Goal: Task Accomplishment & Management: Manage account settings

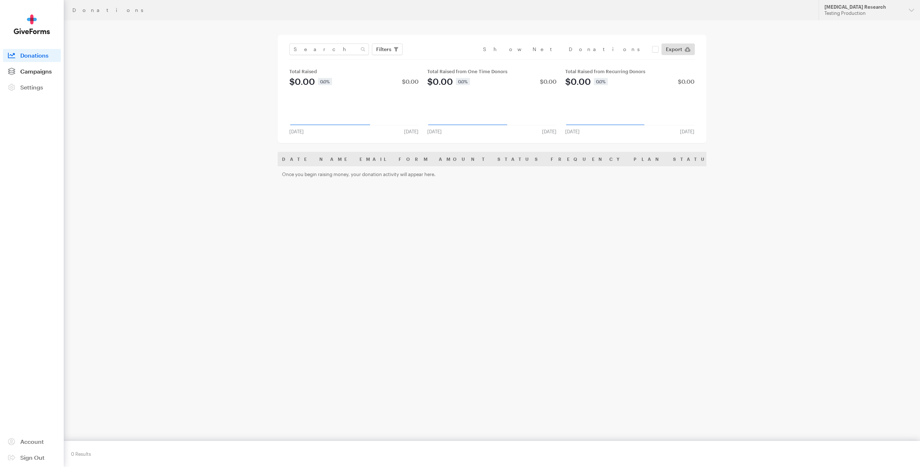
click at [36, 71] on span "Campaigns" at bounding box center [35, 71] width 31 height 7
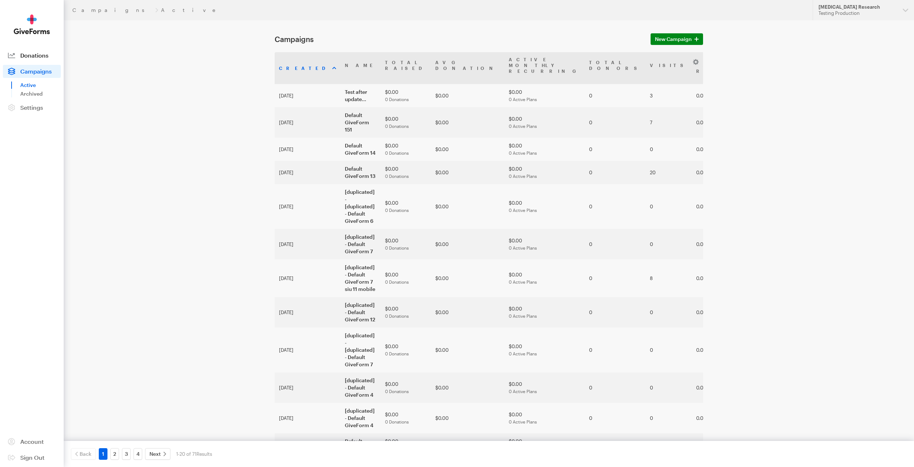
click at [45, 54] on span "Donations" at bounding box center [34, 55] width 28 height 7
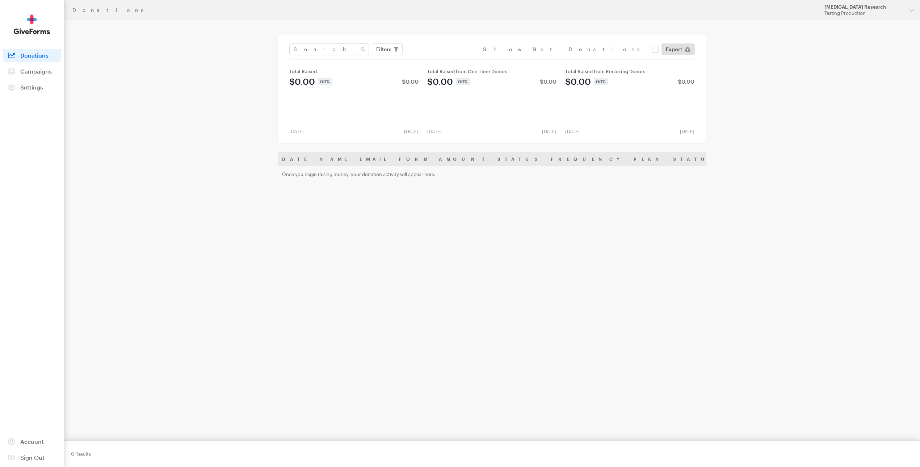
click at [319, 142] on div "Filters Clear Filters Apply Date Jul 17, 2025 - Aug 13, 2025 Forms Default Give…" at bounding box center [492, 89] width 429 height 108
click at [328, 160] on th "Name" at bounding box center [335, 159] width 40 height 14
click at [338, 175] on td "Once you begin raising money, your donation activity will appear here." at bounding box center [559, 174] width 563 height 16
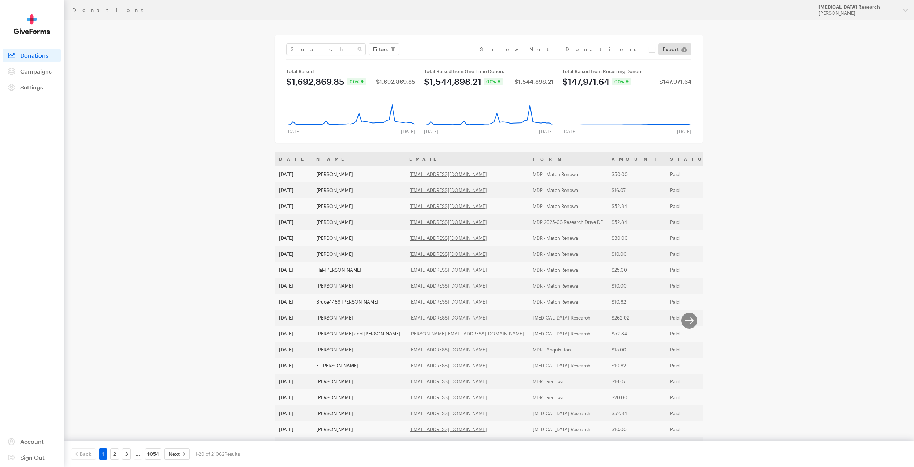
click at [528, 157] on th "Form" at bounding box center [567, 159] width 79 height 14
click at [528, 160] on th "Form" at bounding box center [567, 159] width 79 height 14
click at [528, 162] on th "Form" at bounding box center [567, 159] width 79 height 14
click at [324, 161] on th "Name" at bounding box center [358, 159] width 93 height 14
click at [380, 52] on span "Filters" at bounding box center [380, 49] width 15 height 9
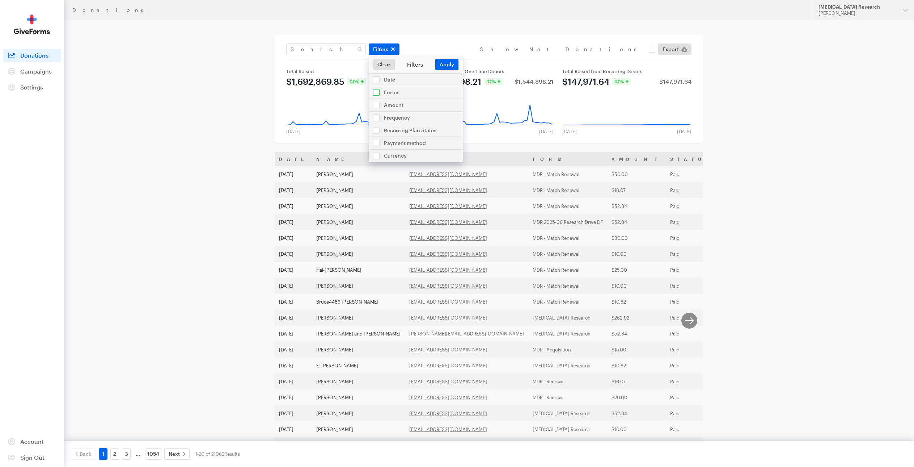
click at [392, 92] on input "checkbox" at bounding box center [416, 92] width 94 height 12
checkbox input "true"
click at [389, 326] on input "checkbox" at bounding box center [416, 348] width 94 height 45
checkbox input "true"
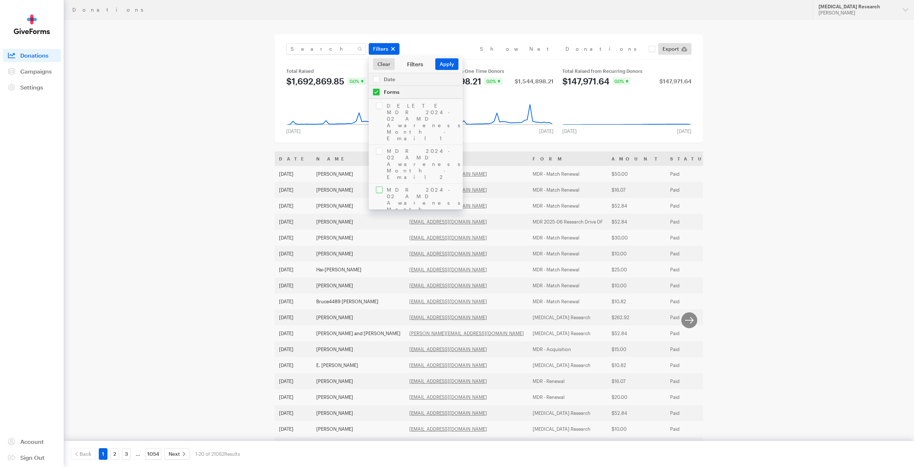
scroll to position [0, 0]
click at [408, 96] on input "checkbox" at bounding box center [416, 92] width 94 height 12
checkbox input "true"
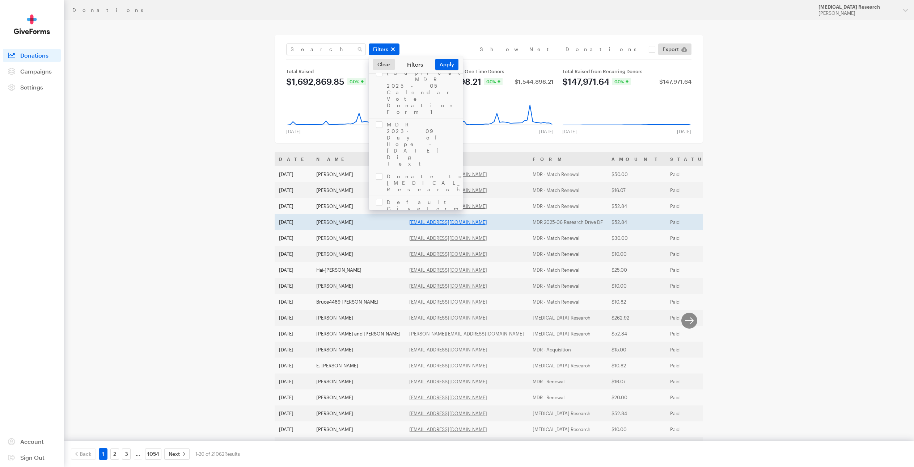
scroll to position [68, 0]
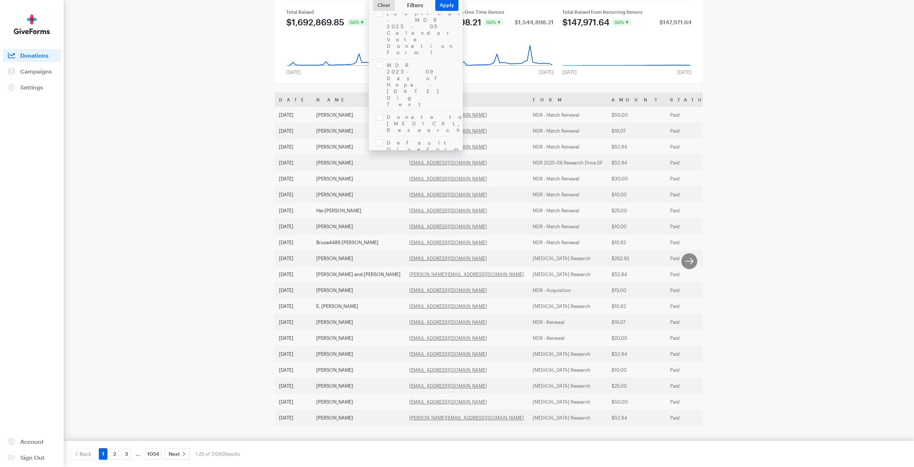
checkbox input "true"
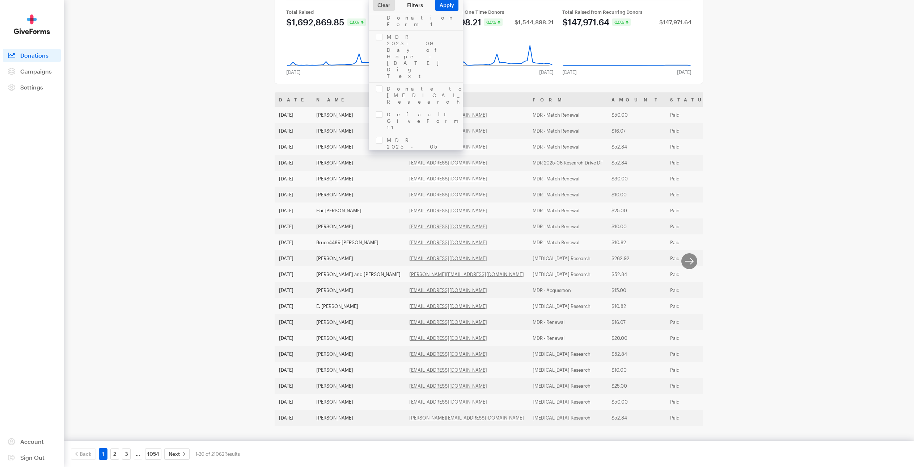
scroll to position [1124, 0]
checkbox input "false"
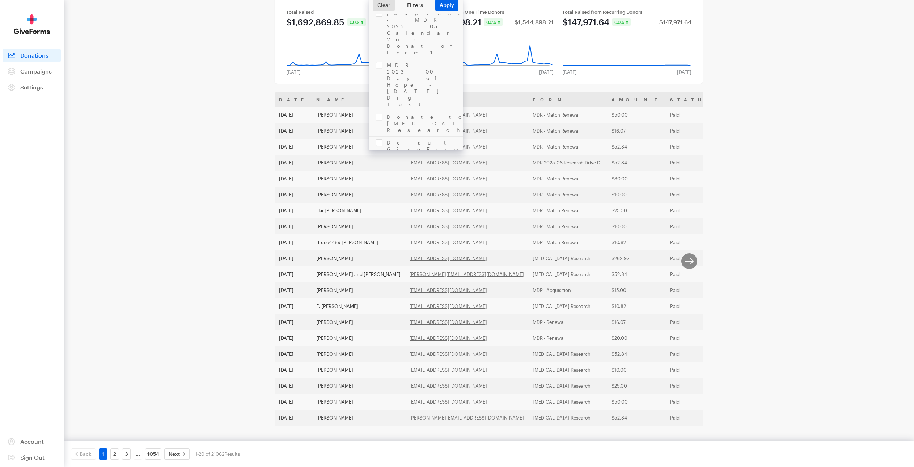
checkbox input "false"
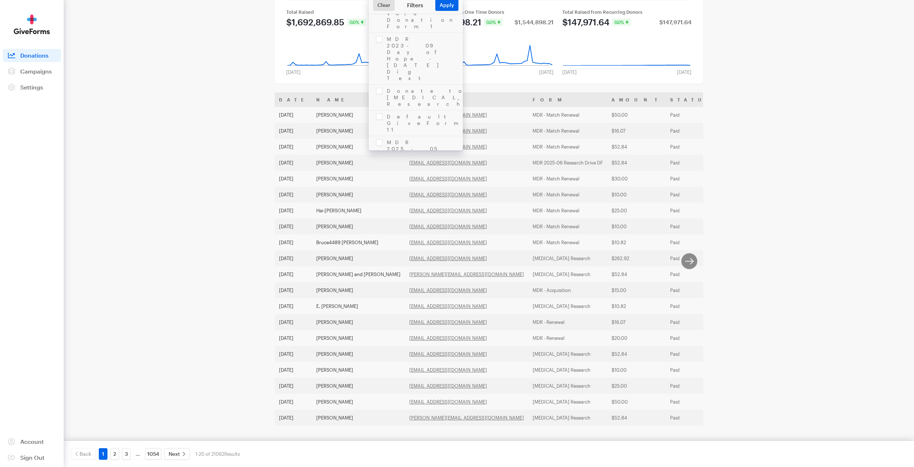
checkbox input "false"
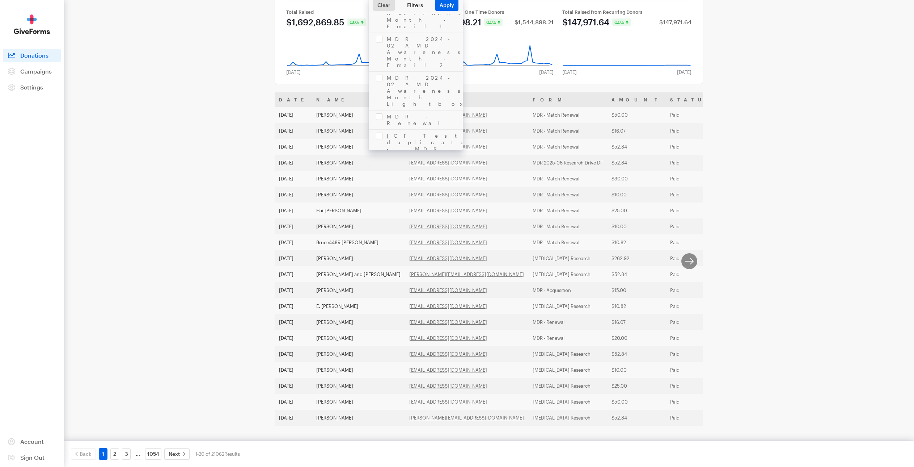
scroll to position [0, 0]
click at [395, 27] on input "checkbox" at bounding box center [416, 33] width 94 height 12
checkbox input "false"
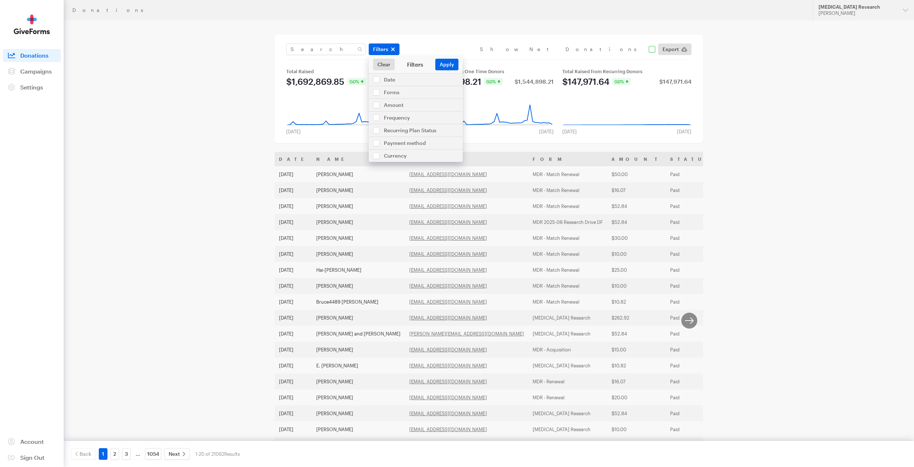
click at [648, 49] on input "checkbox" at bounding box center [568, 49] width 176 height 7
checkbox input "true"
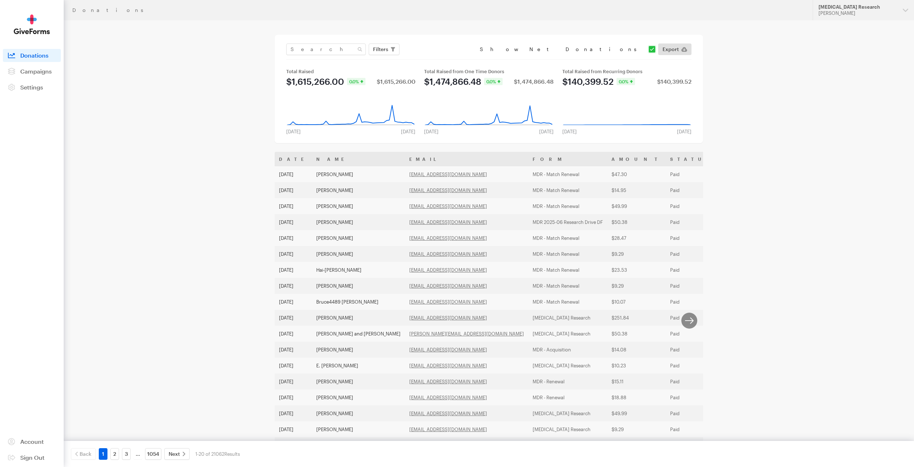
click at [652, 51] on input "checkbox" at bounding box center [568, 49] width 176 height 7
checkbox input "false"
click at [338, 160] on th "Name" at bounding box center [358, 159] width 93 height 14
click at [373, 47] on span "Filters" at bounding box center [380, 49] width 15 height 9
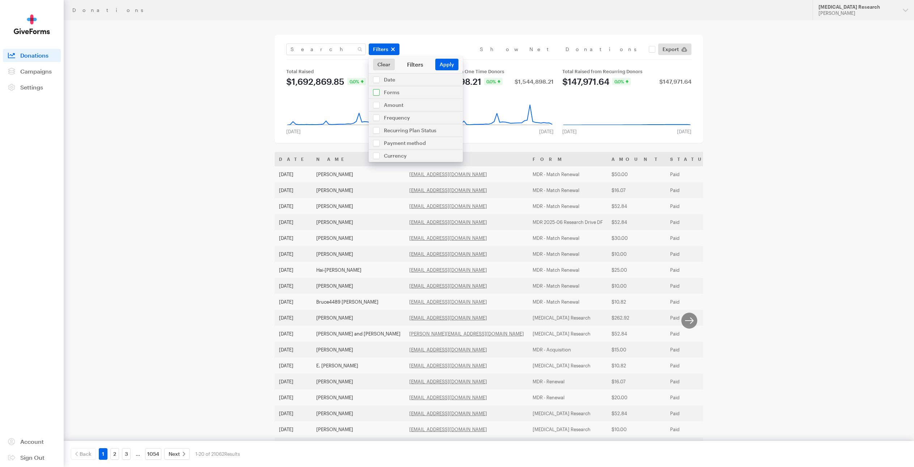
click at [387, 96] on input "checkbox" at bounding box center [416, 92] width 94 height 12
checkbox input "true"
click at [391, 184] on input "checkbox" at bounding box center [416, 203] width 94 height 38
checkbox input "true"
click at [444, 68] on button "Apply" at bounding box center [446, 65] width 23 height 12
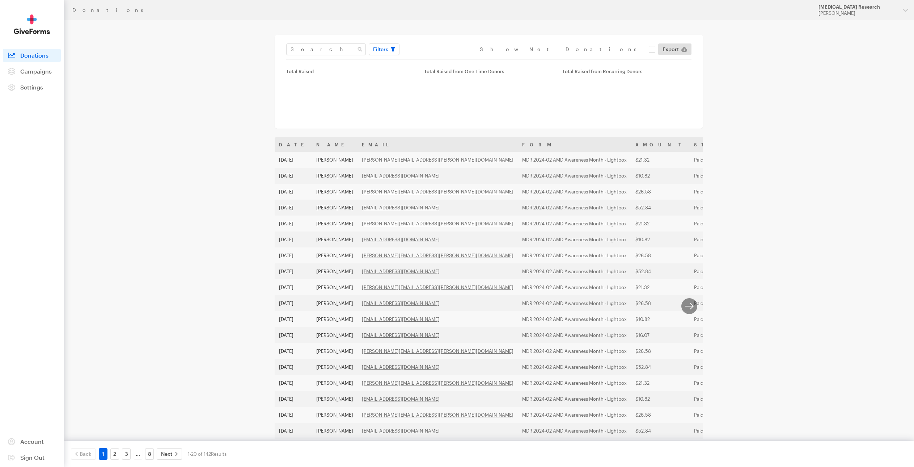
click at [685, 50] on icon at bounding box center [685, 49] width 6 height 6
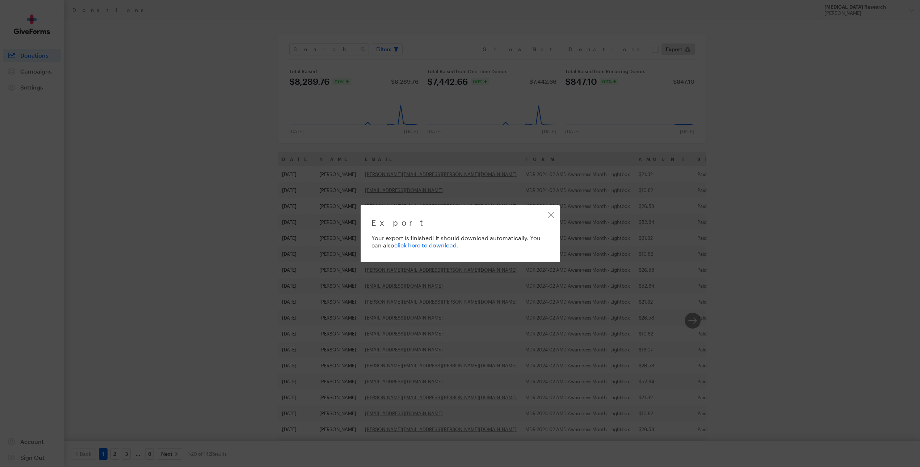
click at [727, 387] on div "Export Exporting 142 of 142 donations Your export is finished! It should downlo…" at bounding box center [460, 233] width 920 height 467
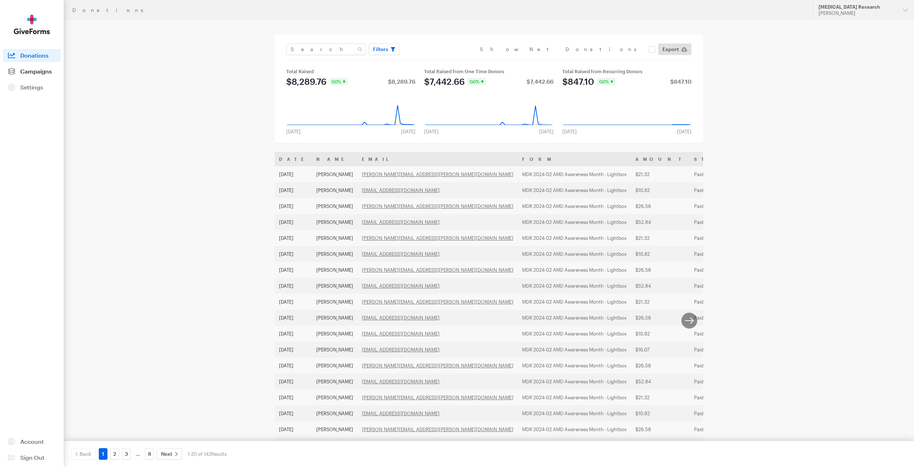
click at [34, 68] on span "Campaigns" at bounding box center [35, 71] width 31 height 7
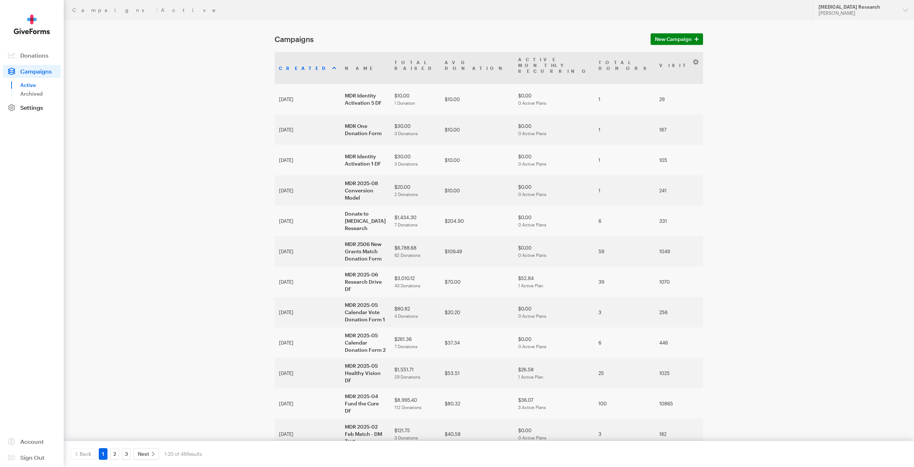
click at [31, 104] on span "Settings" at bounding box center [31, 107] width 23 height 7
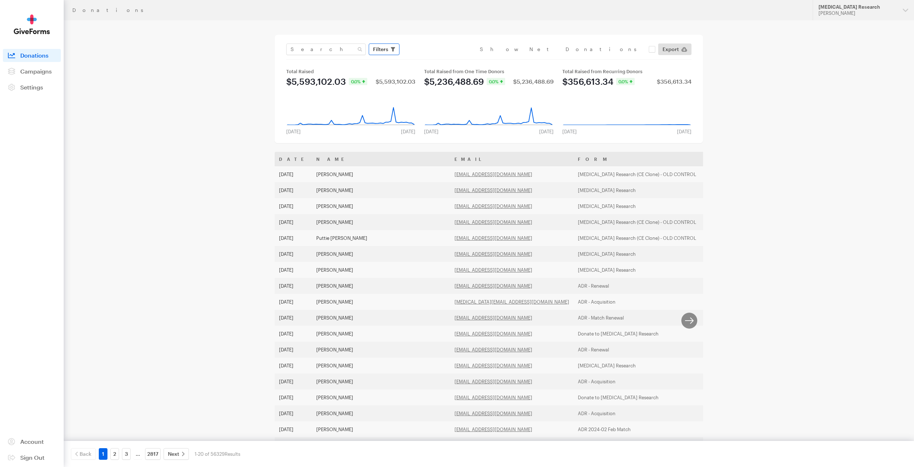
click at [379, 45] on button "Filters" at bounding box center [384, 49] width 31 height 12
click at [24, 71] on span "Campaigns" at bounding box center [35, 71] width 31 height 7
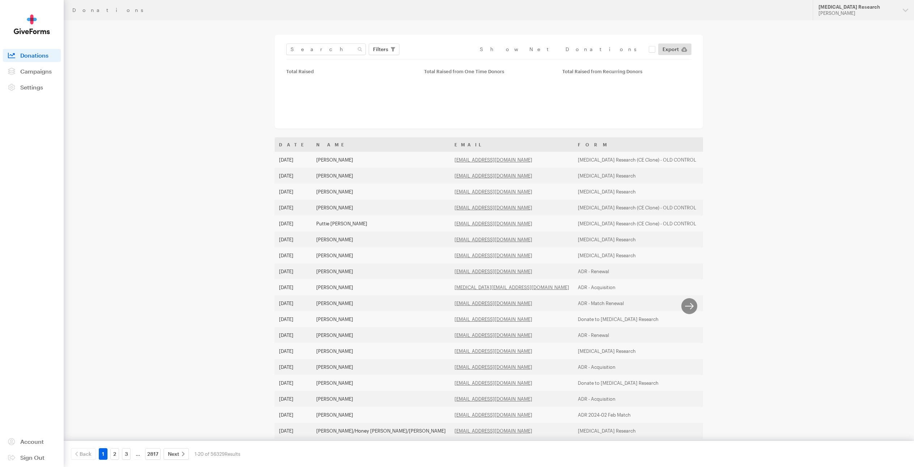
click at [6, 13] on aside "Activity Donations Donors Campaigns Active Archived Settings Organization Payme…" at bounding box center [32, 233] width 64 height 467
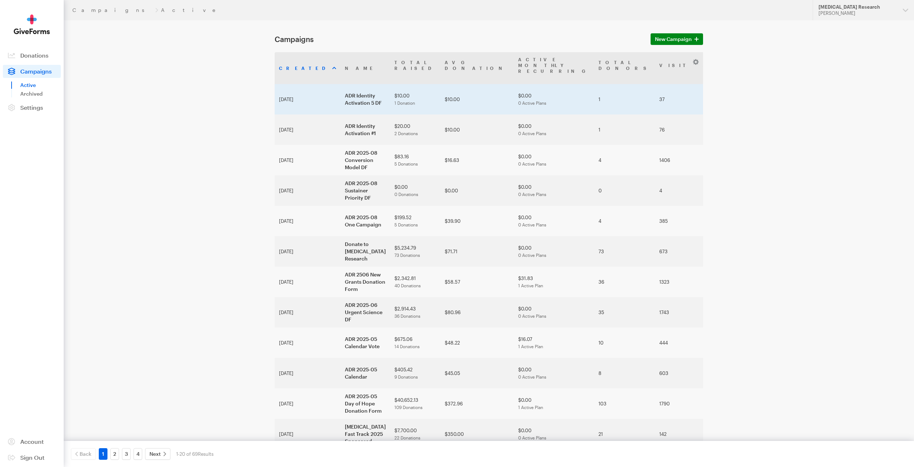
click at [355, 84] on td "ADR Identity Activation 5 DF" at bounding box center [366, 99] width 50 height 30
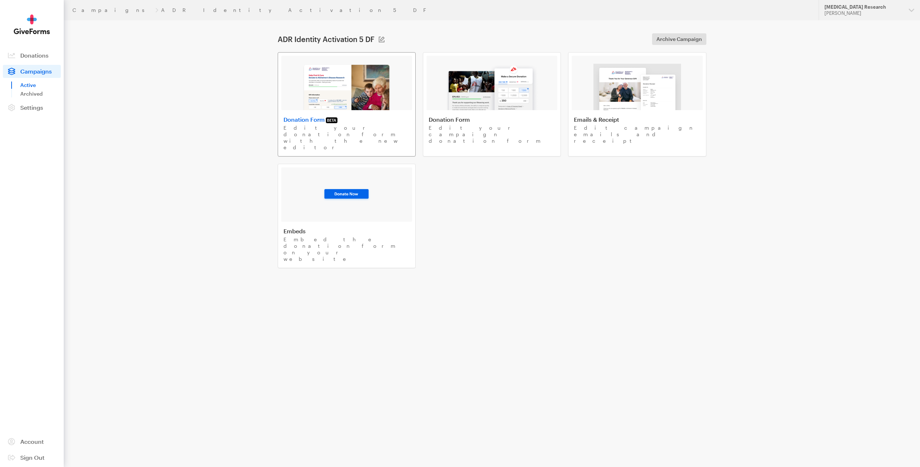
click at [349, 121] on h4 "Donation Form BETA" at bounding box center [346, 119] width 126 height 7
